Goal: Download file/media

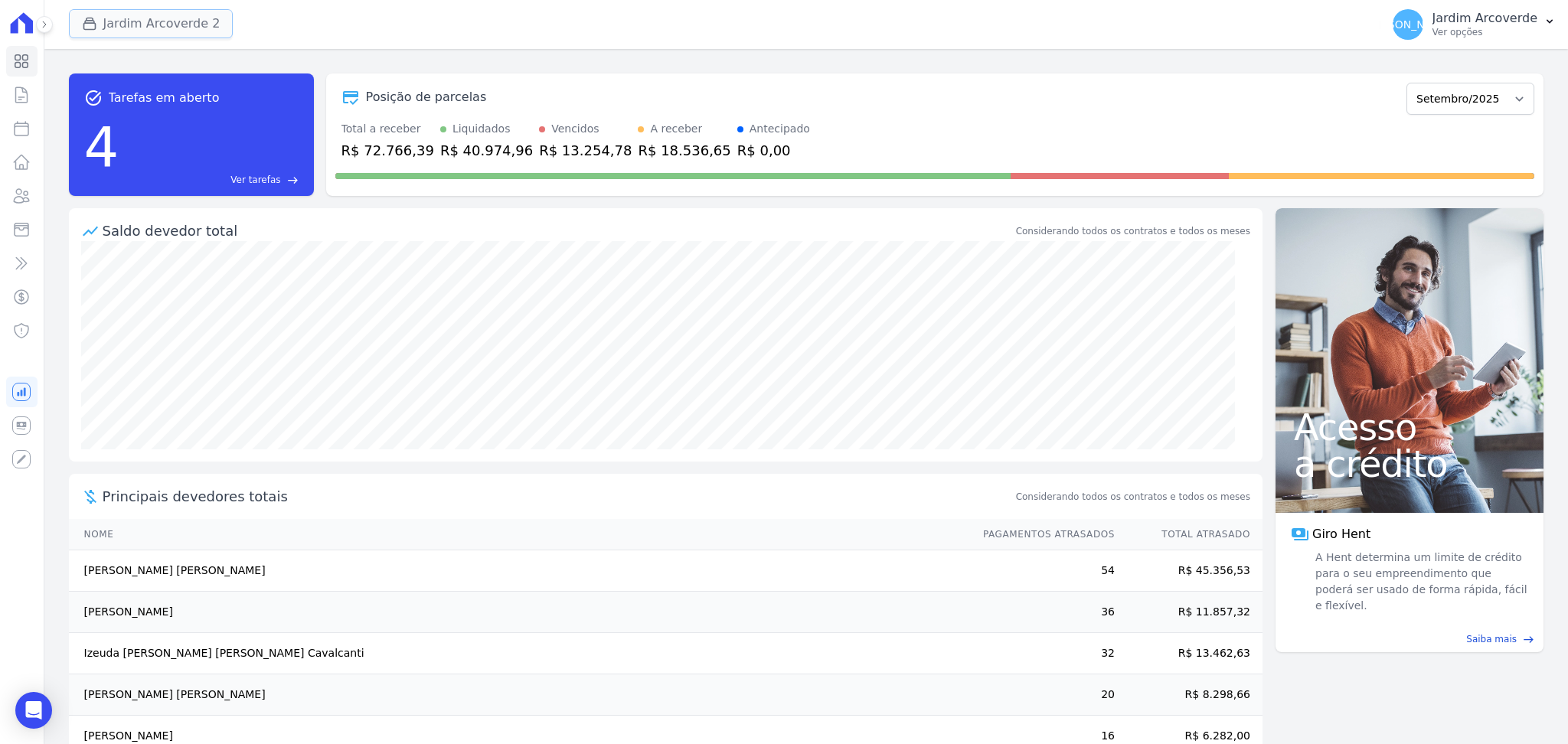
click at [198, 25] on button "Jardim Arcoverde 2" at bounding box center [151, 24] width 165 height 29
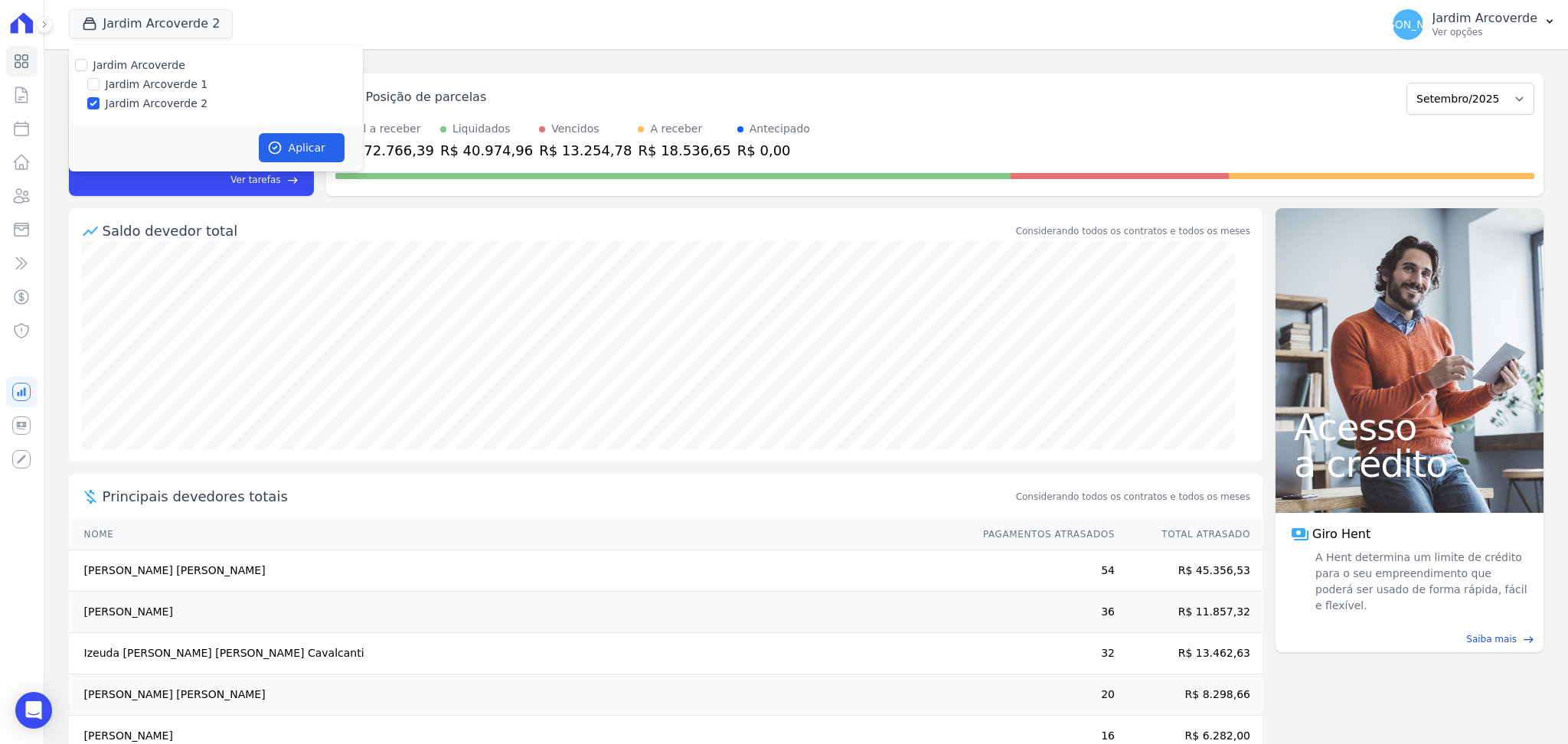
click at [173, 85] on label "Jardim Arcoverde 1" at bounding box center [156, 84] width 103 height 16
click at [99, 85] on input "Jardim Arcoverde 1" at bounding box center [93, 84] width 12 height 12
checkbox input "true"
click at [287, 143] on button "Aplicar" at bounding box center [301, 148] width 86 height 29
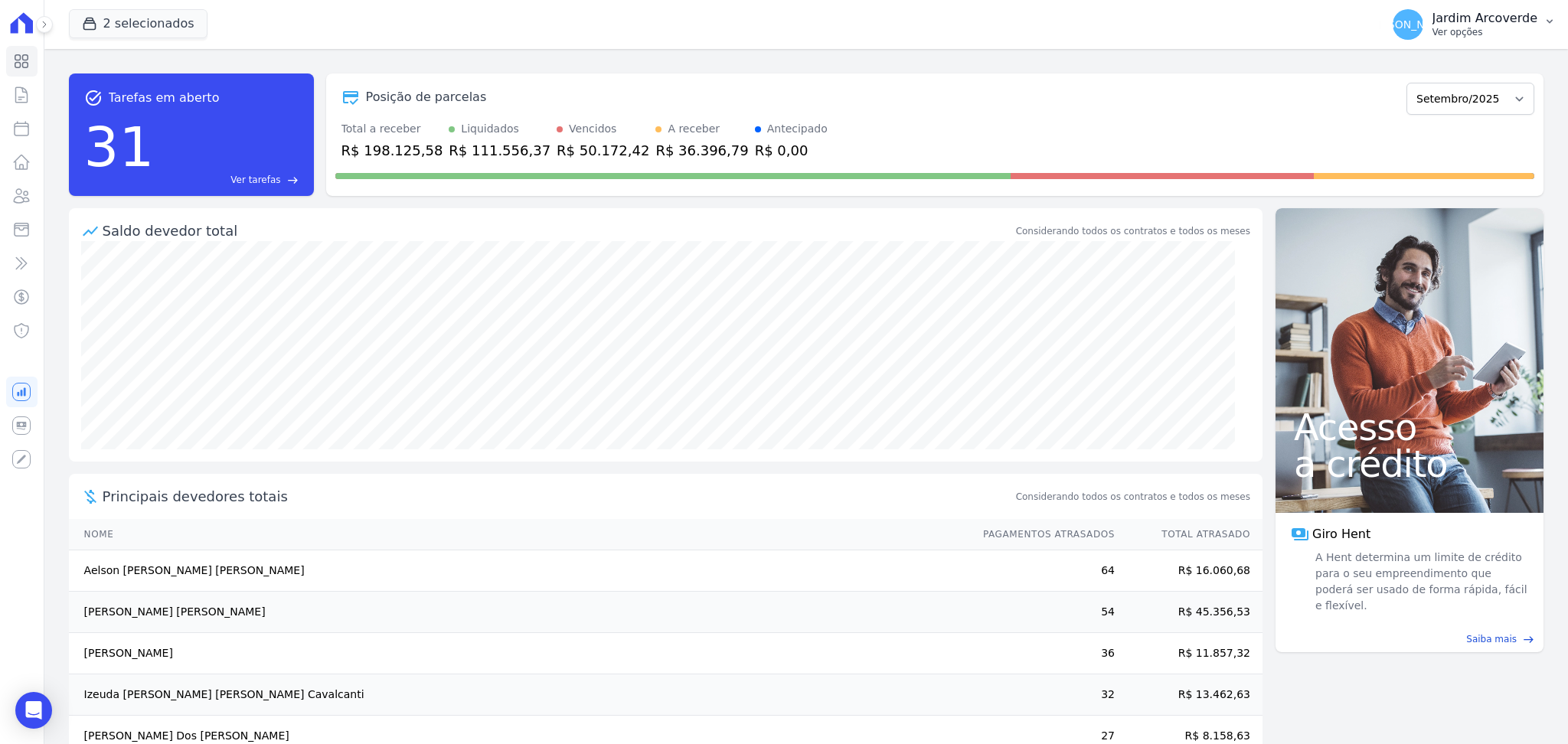
click at [1455, 26] on p "Ver opções" at bounding box center [1485, 32] width 105 height 12
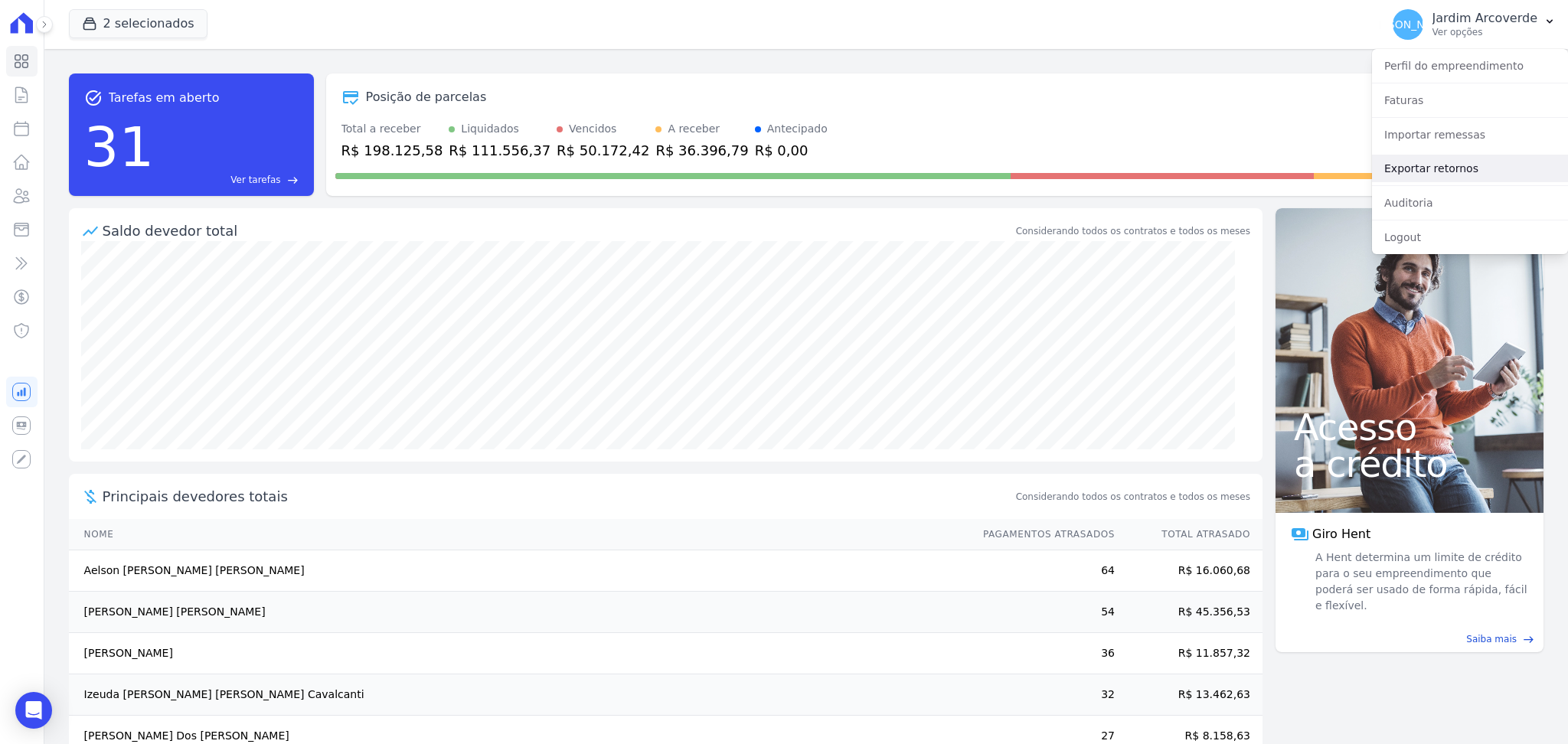
click at [1447, 163] on link "Exportar retornos" at bounding box center [1470, 169] width 196 height 28
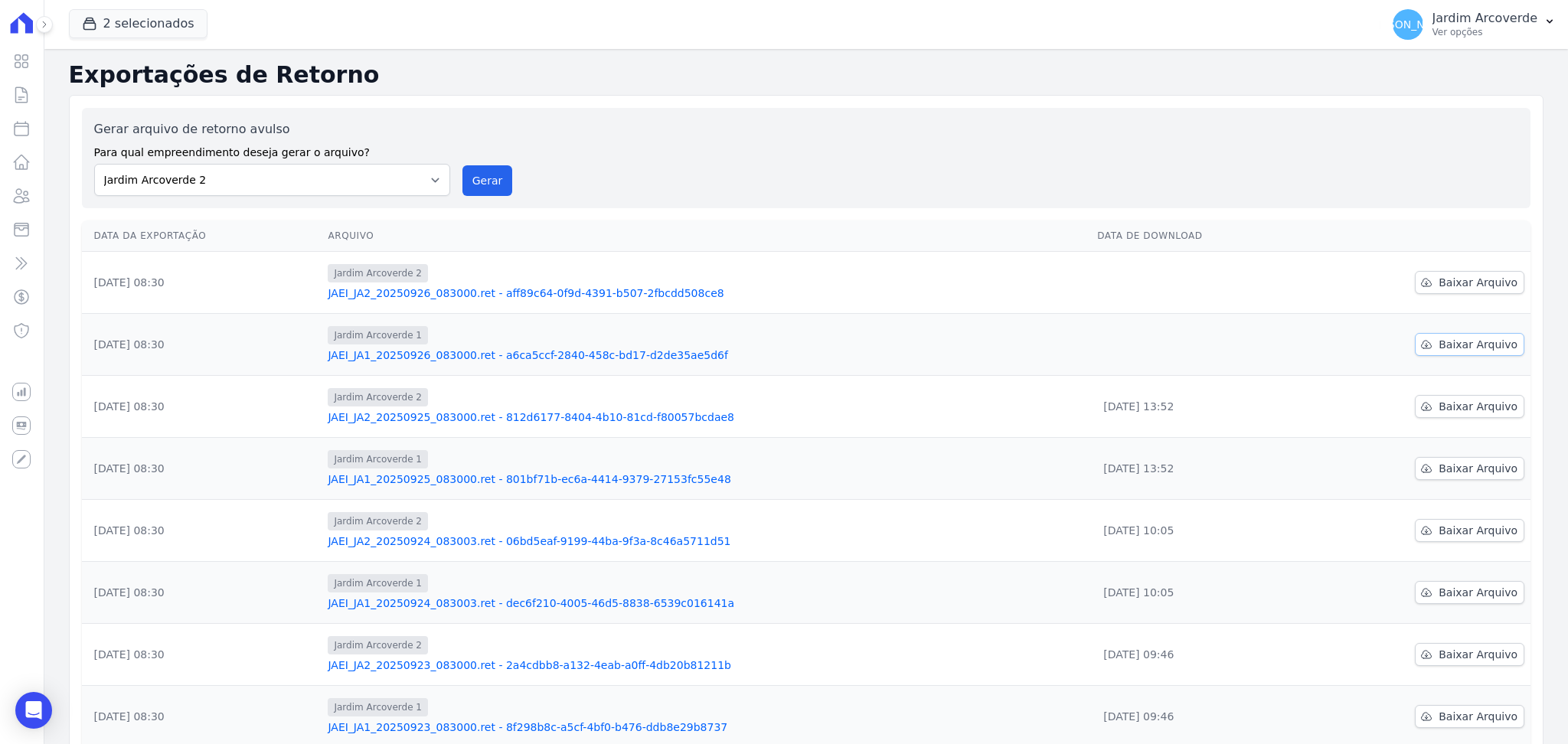
click at [1448, 338] on span "Baixar Arquivo" at bounding box center [1478, 345] width 79 height 15
click at [1455, 280] on span "Baixar Arquivo" at bounding box center [1478, 283] width 79 height 15
